Goal: Information Seeking & Learning: Learn about a topic

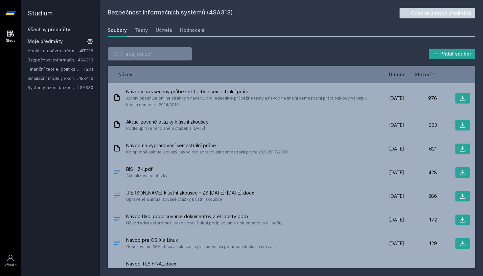
scroll to position [77, 0]
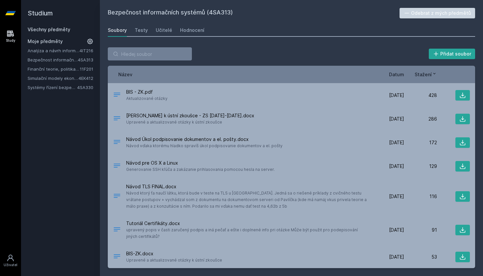
click at [64, 86] on link "Systémy řízení bezpečnostních událostí" at bounding box center [53, 87] width 50 height 7
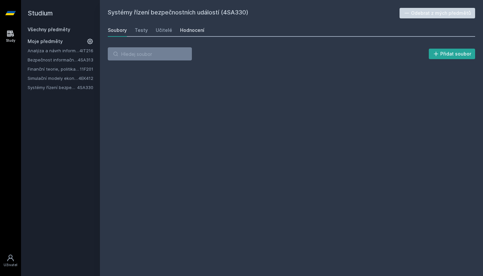
click at [188, 33] on div "Hodnocení" at bounding box center [192, 30] width 24 height 7
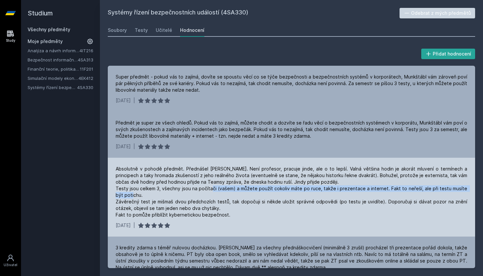
drag, startPoint x: 219, startPoint y: 190, endPoint x: 236, endPoint y: 195, distance: 17.7
click at [236, 195] on div "Absolutně v pohodě předmět. Přednášel [PERSON_NAME]. Není profesor, pracuje jin…" at bounding box center [292, 192] width 352 height 53
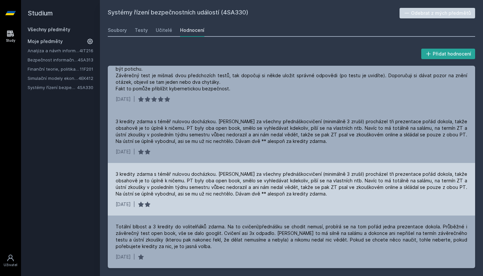
scroll to position [126, 0]
drag, startPoint x: 180, startPoint y: 170, endPoint x: 275, endPoint y: 173, distance: 95.3
click at [275, 173] on div "3 kredity zdarma s téměř nulovou docházkou. [PERSON_NAME] za všechny přednáškoc…" at bounding box center [291, 189] width 367 height 53
click at [275, 173] on div "3 kredity zdarma s téměř nulovou docházkou. [PERSON_NAME] za všechny přednáškoc…" at bounding box center [292, 184] width 352 height 26
drag, startPoint x: 259, startPoint y: 174, endPoint x: 353, endPoint y: 174, distance: 94.0
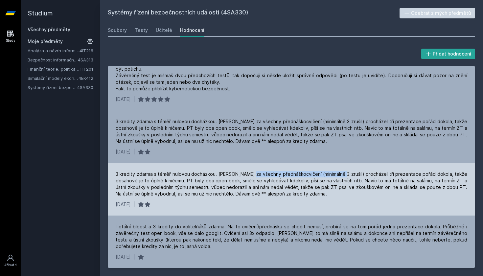
click at [353, 174] on div "3 kredity zdarma s téměř nulovou docházkou. [PERSON_NAME] za všechny přednáškoc…" at bounding box center [292, 184] width 352 height 26
drag, startPoint x: 361, startPoint y: 175, endPoint x: 341, endPoint y: 173, distance: 20.5
click at [341, 173] on div "3 kredity zdarma s téměř nulovou docházkou. [PERSON_NAME] za všechny přednáškoc…" at bounding box center [292, 184] width 352 height 26
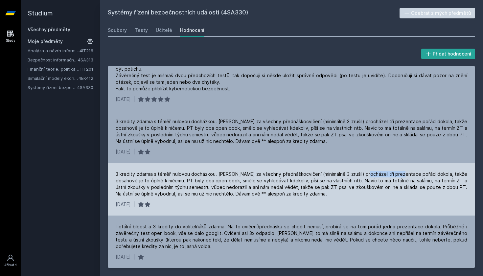
drag, startPoint x: 381, startPoint y: 173, endPoint x: 419, endPoint y: 177, distance: 38.0
click at [419, 176] on div "3 kredity zdarma s téměř nulovou docházkou. [PERSON_NAME] za všechny přednáškoc…" at bounding box center [292, 184] width 352 height 26
click at [419, 177] on div "3 kredity zdarma s téměř nulovou docházkou. [PERSON_NAME] za všechny přednáškoc…" at bounding box center [292, 184] width 352 height 26
drag, startPoint x: 378, startPoint y: 169, endPoint x: 424, endPoint y: 173, distance: 45.9
click at [424, 173] on div "3 kredity zdarma s téměř nulovou docházkou. [PERSON_NAME] za všechny přednáškoc…" at bounding box center [291, 189] width 367 height 53
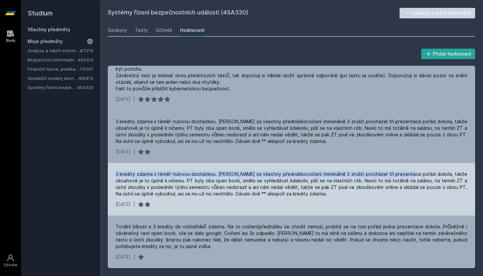
click at [424, 173] on div "3 kredity zdarma s téměř nulovou docházkou. [PERSON_NAME] za všechny přednáškoc…" at bounding box center [292, 184] width 352 height 26
click at [446, 177] on div "3 kredity zdarma s téměř nulovou docházkou. [PERSON_NAME] za všechny přednáškoc…" at bounding box center [292, 184] width 352 height 26
drag, startPoint x: 204, startPoint y: 181, endPoint x: 236, endPoint y: 183, distance: 31.9
click at [236, 183] on div "3 kredity zdarma s téměř nulovou docházkou. [PERSON_NAME] za všechny přednáškoc…" at bounding box center [292, 184] width 352 height 26
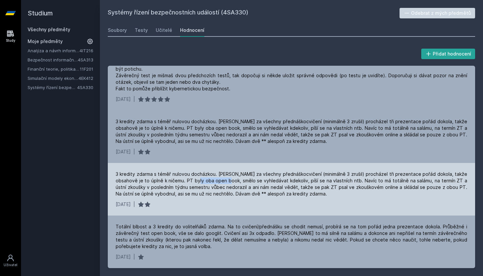
click at [236, 183] on div "3 kredity zdarma s téměř nulovou docházkou. [PERSON_NAME] za všechny přednáškoc…" at bounding box center [292, 184] width 352 height 26
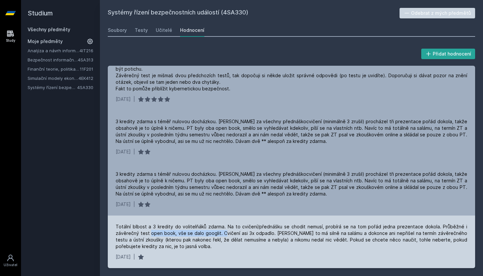
drag, startPoint x: 150, startPoint y: 230, endPoint x: 239, endPoint y: 231, distance: 89.1
click at [239, 231] on div "Totální blbost a 3 kredity do volitelňáků zdarma. Na to cvičení/přednášku se ch…" at bounding box center [292, 236] width 352 height 26
click at [240, 233] on div "Totální blbost a 3 kredity do volitelňáků zdarma. Na to cvičení/přednášku se ch…" at bounding box center [292, 236] width 352 height 26
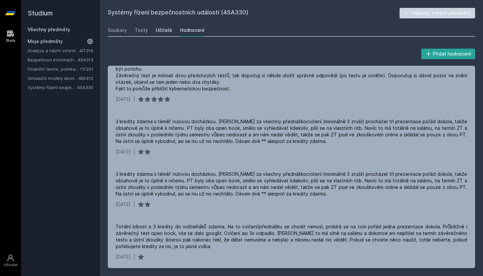
click at [165, 31] on div "Učitelé" at bounding box center [164, 30] width 16 height 7
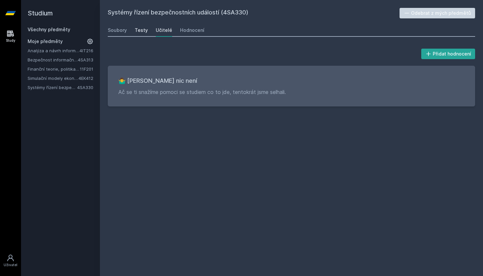
click at [137, 30] on div "Testy" at bounding box center [141, 30] width 13 height 7
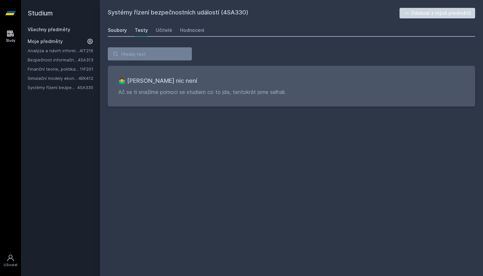
click at [119, 29] on div "Soubory" at bounding box center [117, 30] width 19 height 7
click at [60, 50] on link "Analýza a návrh informačních systémů" at bounding box center [54, 50] width 52 height 7
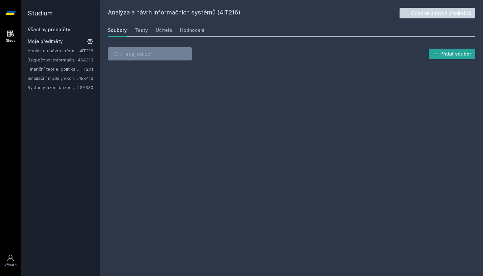
click at [371, 1] on div "Analýza a návrh informačních systémů (4IT216) Odebrat z mých předmětů [GEOGRAPH…" at bounding box center [291, 138] width 383 height 276
